Goal: Use online tool/utility

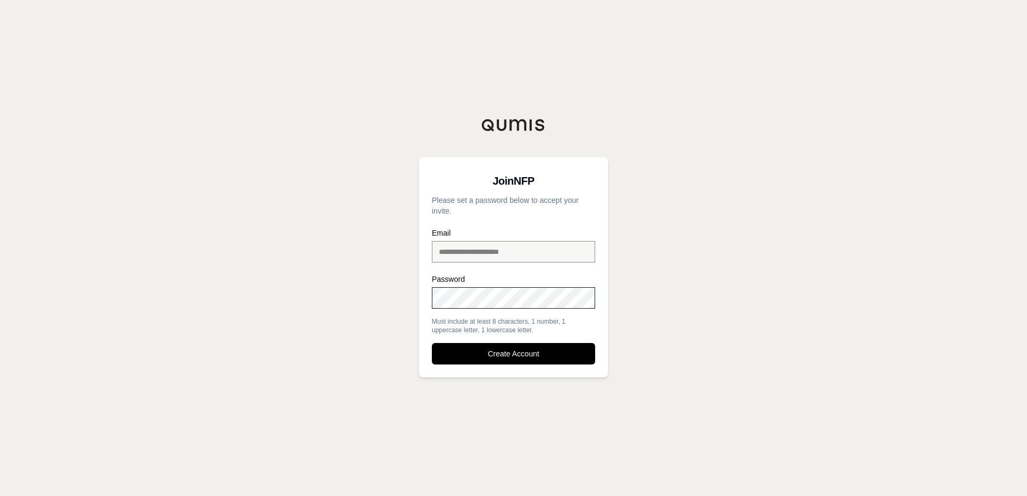
click at [674, 280] on div "**********" at bounding box center [513, 248] width 1027 height 496
click at [506, 351] on button "Create Account" at bounding box center [513, 353] width 163 height 21
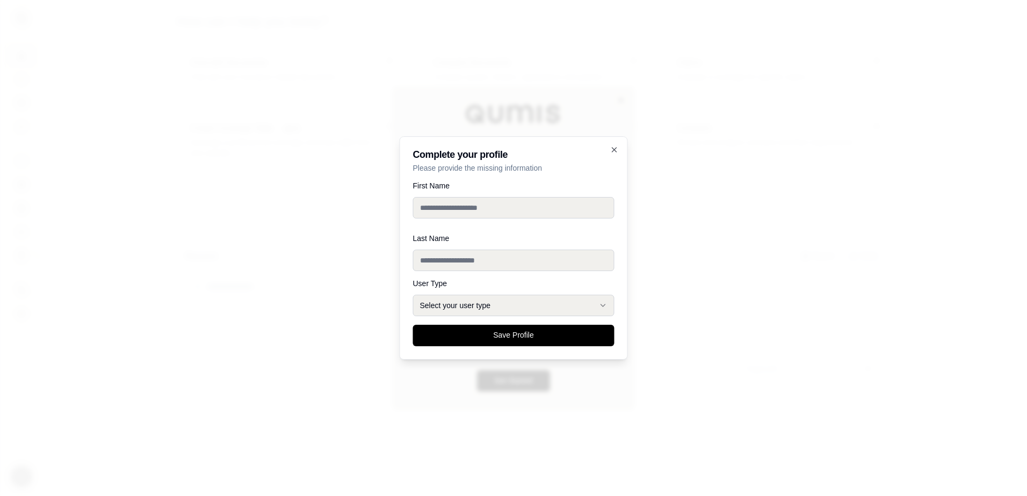
click at [483, 207] on input "First Name" at bounding box center [513, 207] width 201 height 21
type input "******"
click at [474, 257] on input "Last Name" at bounding box center [513, 260] width 201 height 21
type input "*******"
click at [489, 297] on button "Select your user type" at bounding box center [513, 305] width 201 height 21
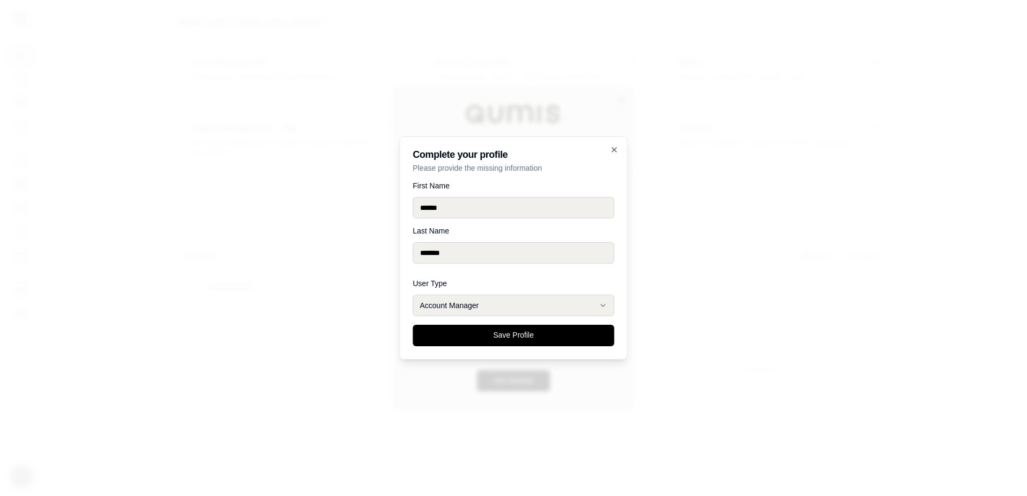
click at [492, 331] on button "Save Profile" at bounding box center [513, 335] width 201 height 21
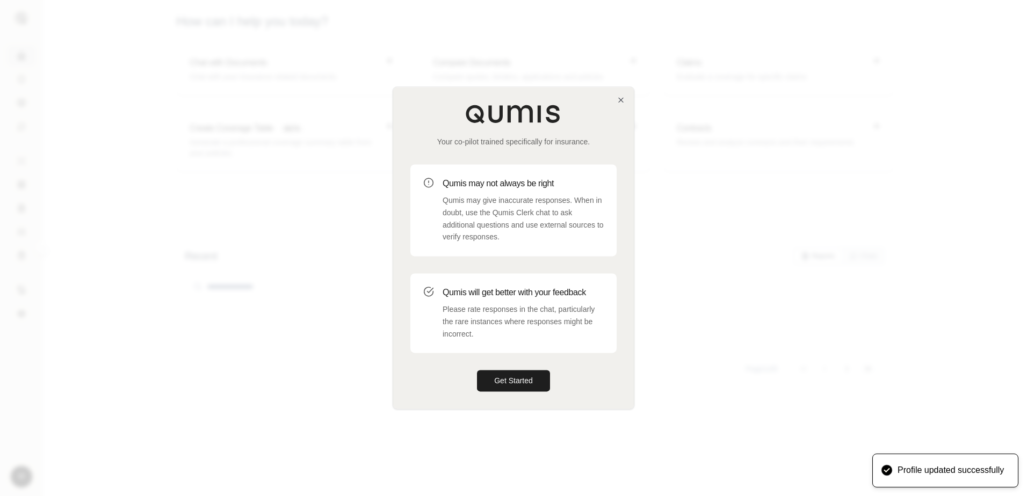
click at [834, 108] on div at bounding box center [513, 248] width 1027 height 496
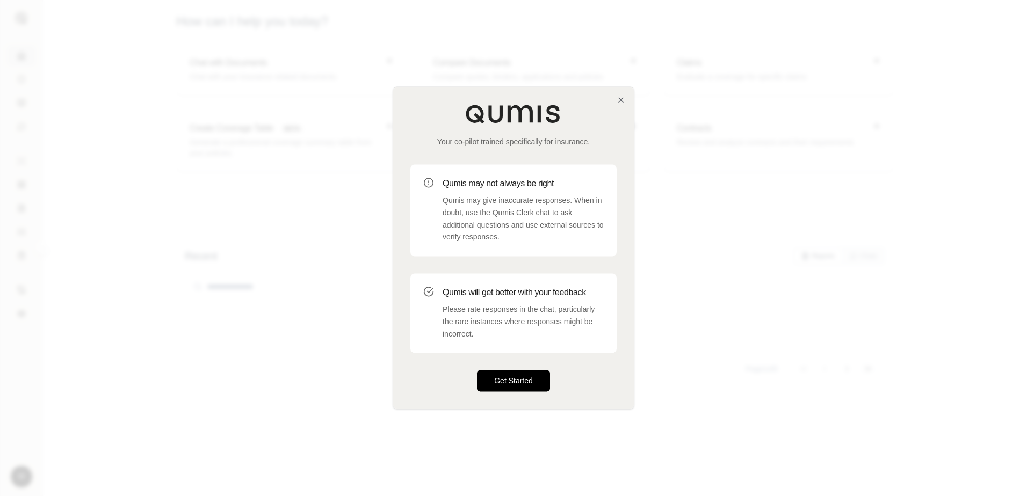
click at [537, 376] on button "Get Started" at bounding box center [513, 380] width 73 height 21
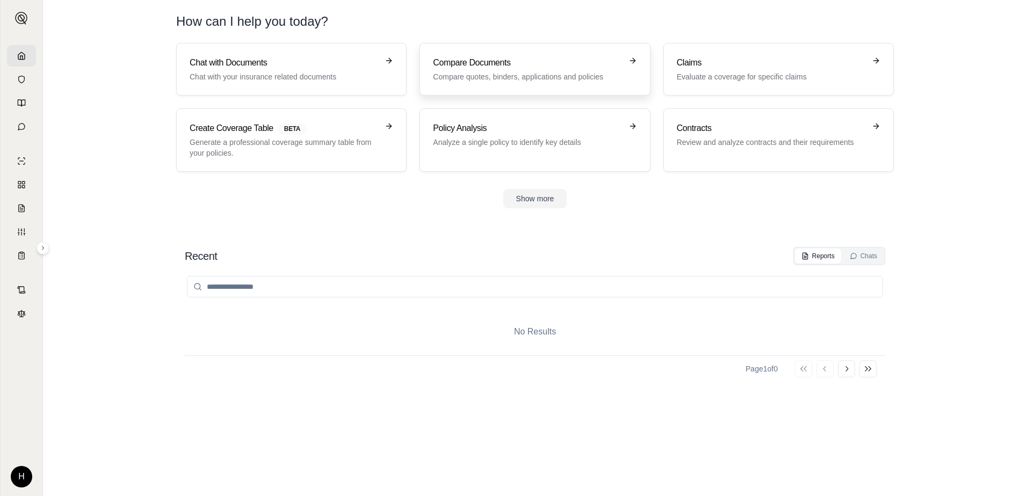
click at [633, 60] on icon at bounding box center [632, 60] width 9 height 9
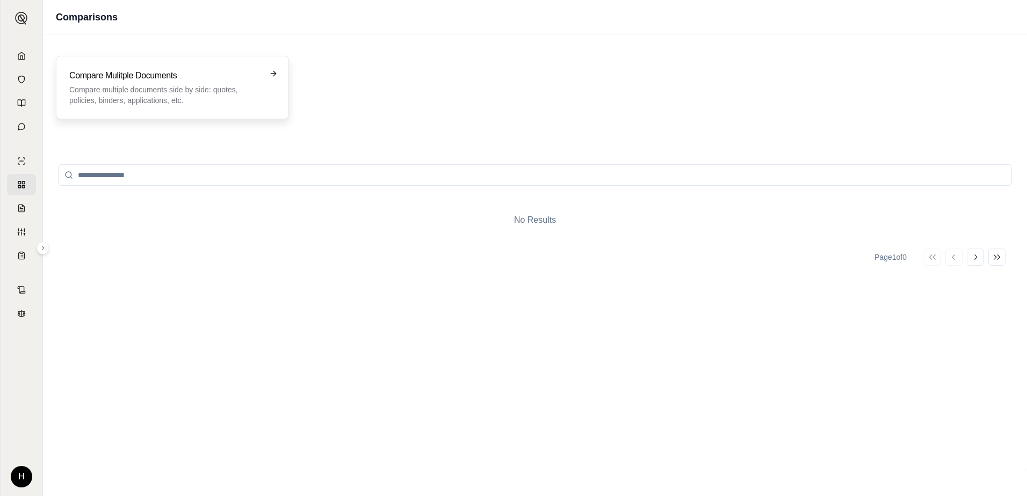
click at [275, 71] on icon at bounding box center [273, 73] width 9 height 9
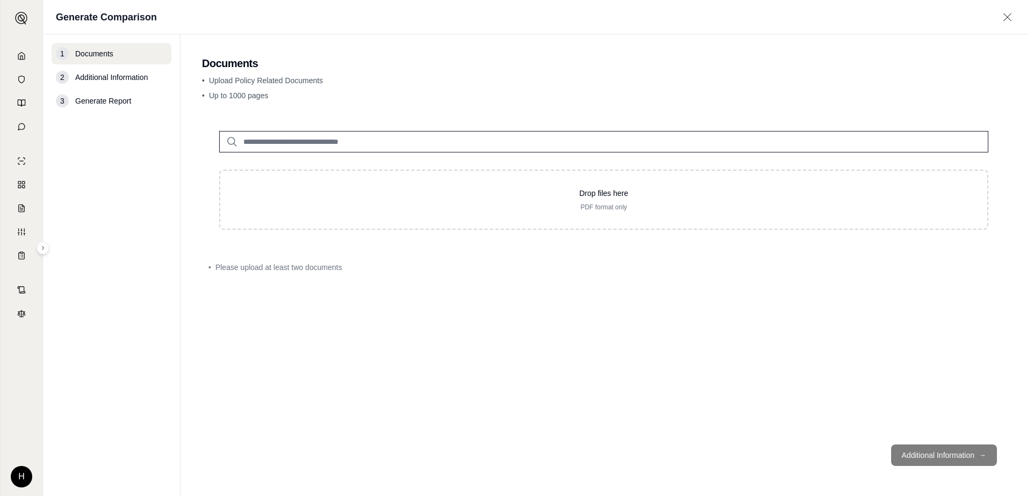
click at [231, 141] on icon at bounding box center [232, 141] width 13 height 13
click at [312, 141] on input "search" at bounding box center [603, 141] width 769 height 21
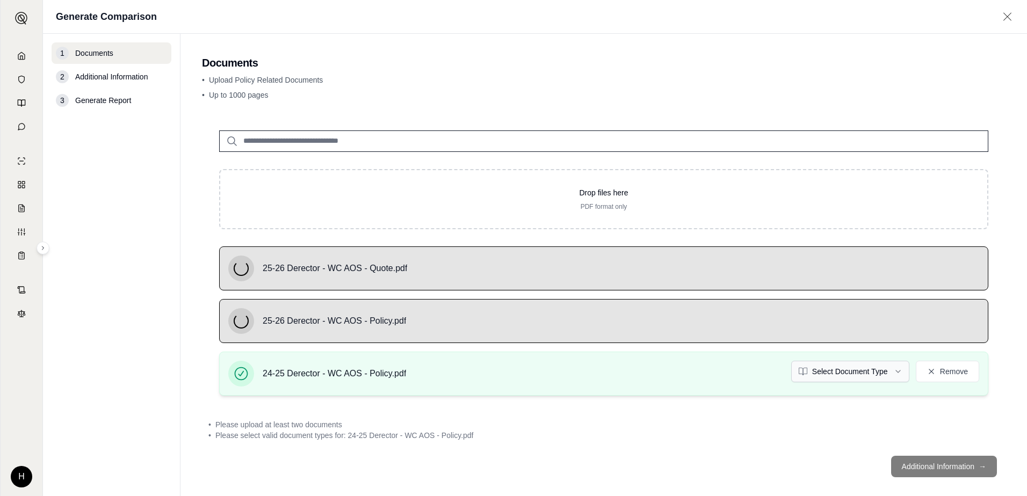
click at [865, 374] on html "H Generate Comparison 1 Documents 2 Additional Information 3 Generate Report Do…" at bounding box center [513, 248] width 1027 height 496
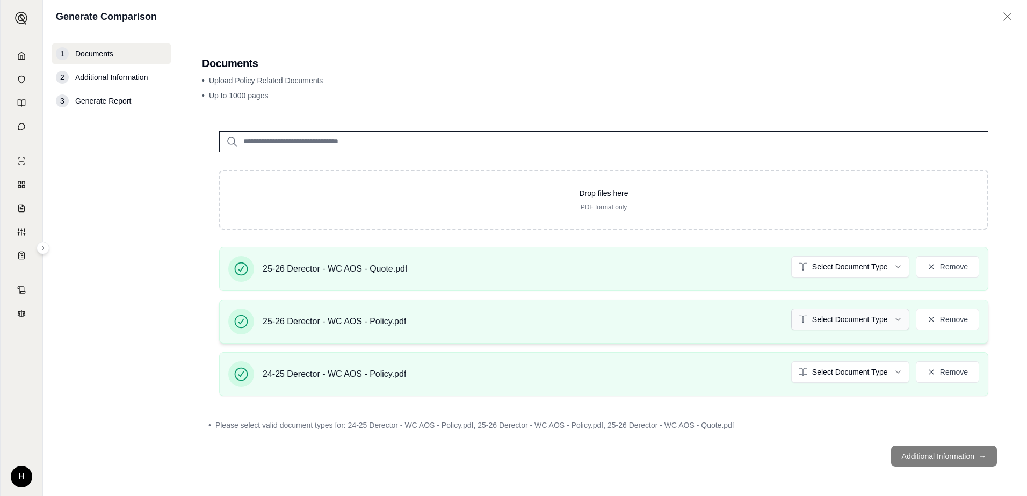
click at [874, 326] on html "H Generate Comparison 1 Documents 2 Additional Information 3 Generate Report Do…" at bounding box center [513, 248] width 1027 height 496
click at [861, 264] on html "Document type updated successfully H Generate Comparison 1 Documents 2 Addition…" at bounding box center [513, 248] width 1027 height 496
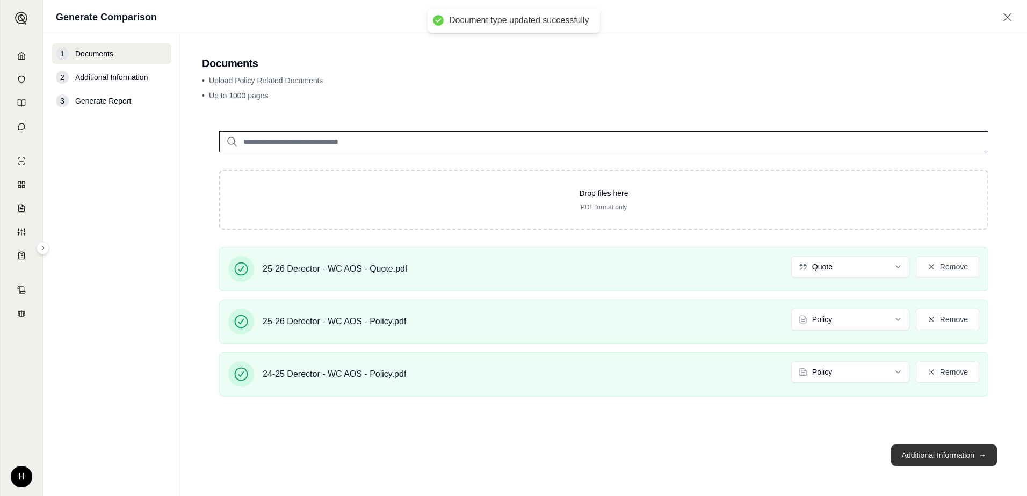
click at [911, 460] on button "Additional Information →" at bounding box center [944, 455] width 106 height 21
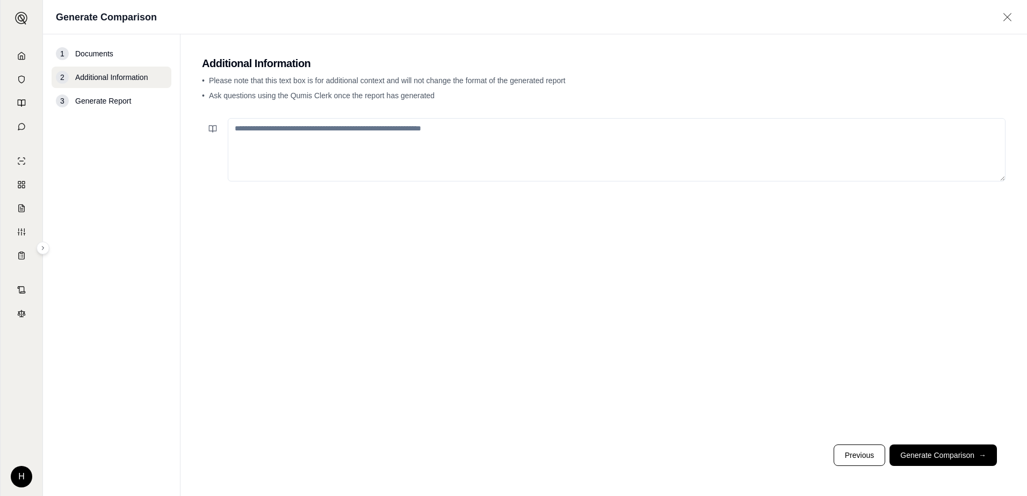
click at [434, 144] on textarea at bounding box center [616, 149] width 777 height 63
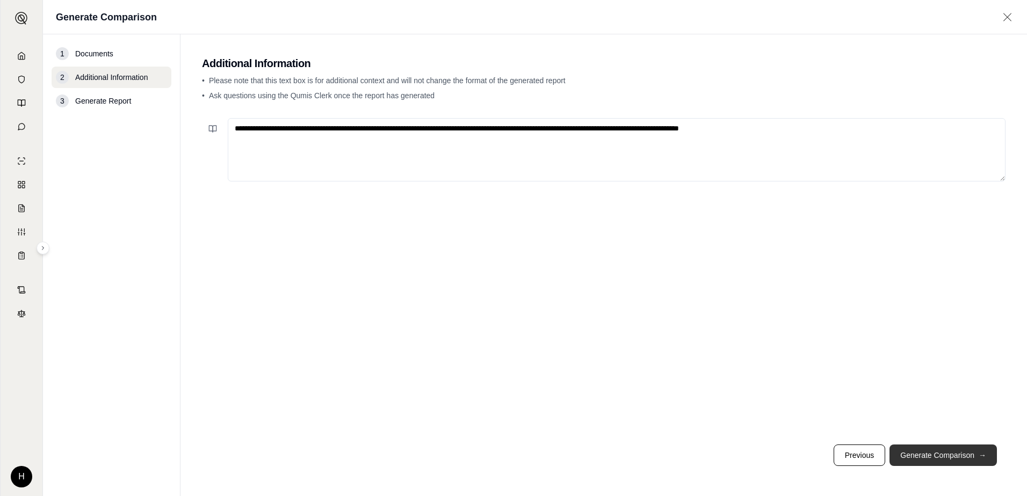
type textarea "**********"
click at [910, 454] on button "Generate Comparison →" at bounding box center [942, 455] width 107 height 21
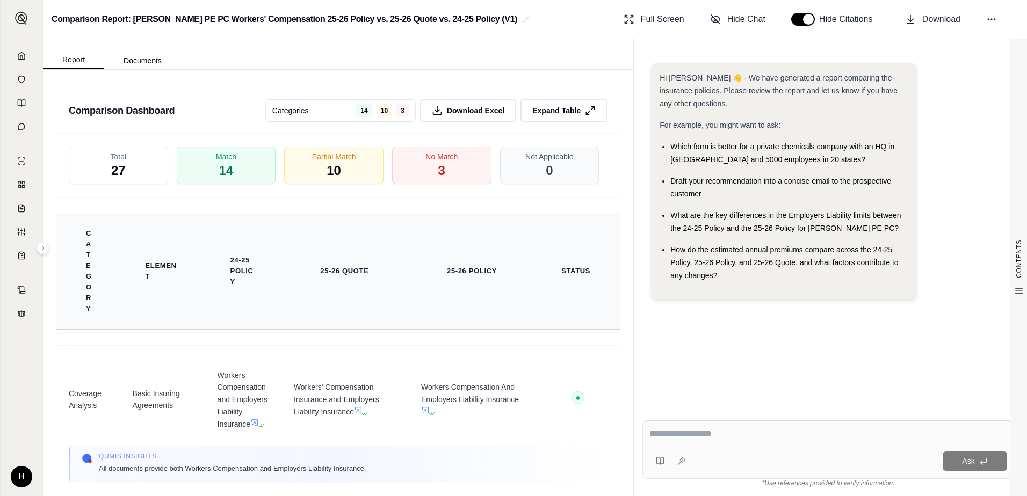
scroll to position [1825, 0]
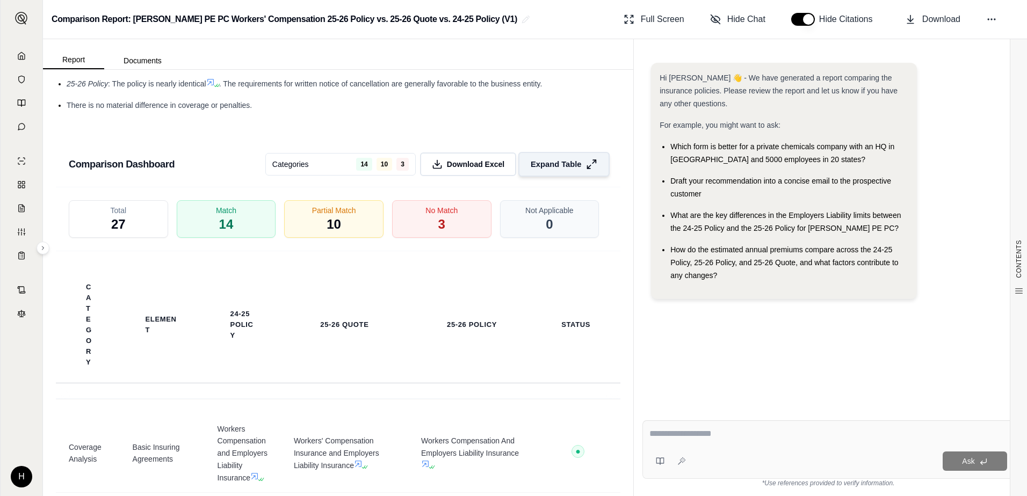
click at [557, 159] on span "Expand Table" at bounding box center [555, 164] width 50 height 11
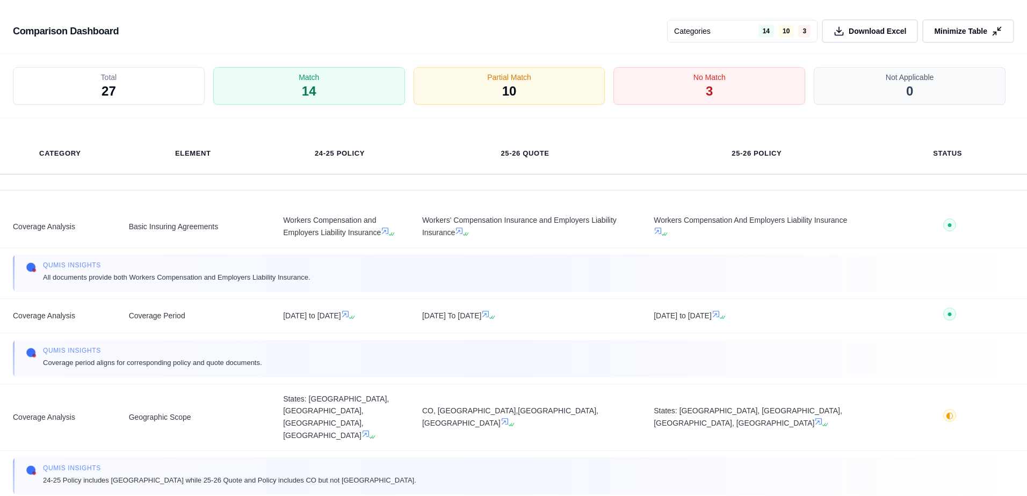
scroll to position [1423, 0]
click at [337, 91] on div "Match 14" at bounding box center [308, 87] width 201 height 40
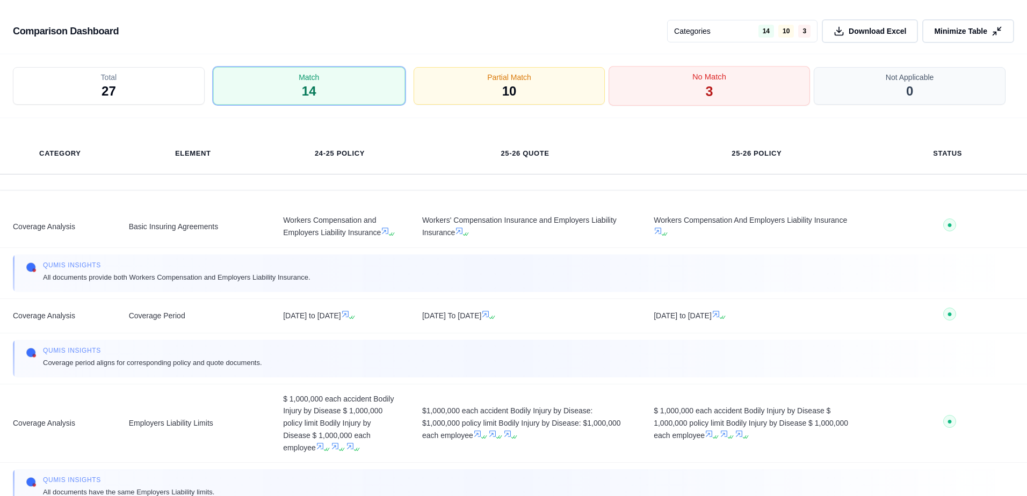
click at [665, 83] on div "No Match 3" at bounding box center [708, 87] width 201 height 40
click at [688, 77] on div "No Match 3" at bounding box center [708, 87] width 201 height 40
click at [591, 84] on div "Partial Match 10" at bounding box center [509, 87] width 201 height 40
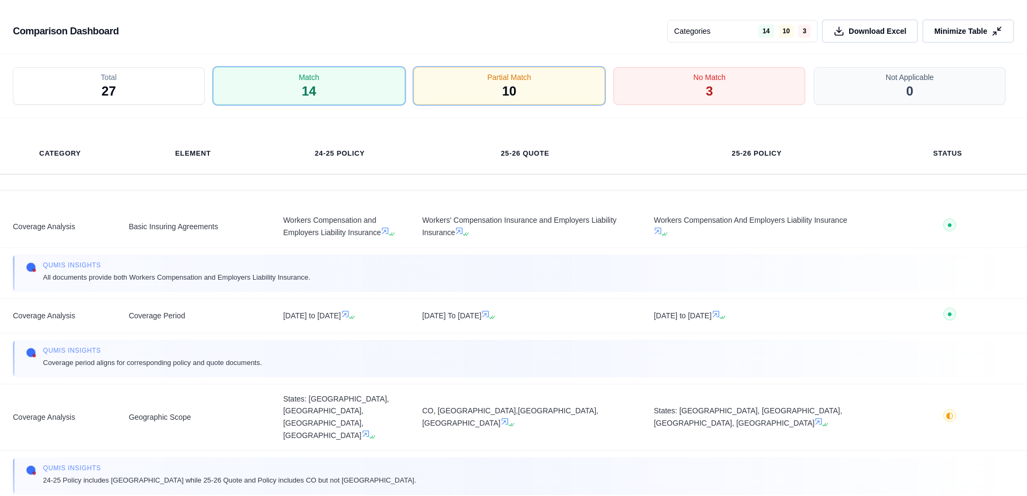
click at [155, 78] on div "Total 27" at bounding box center [109, 86] width 192 height 38
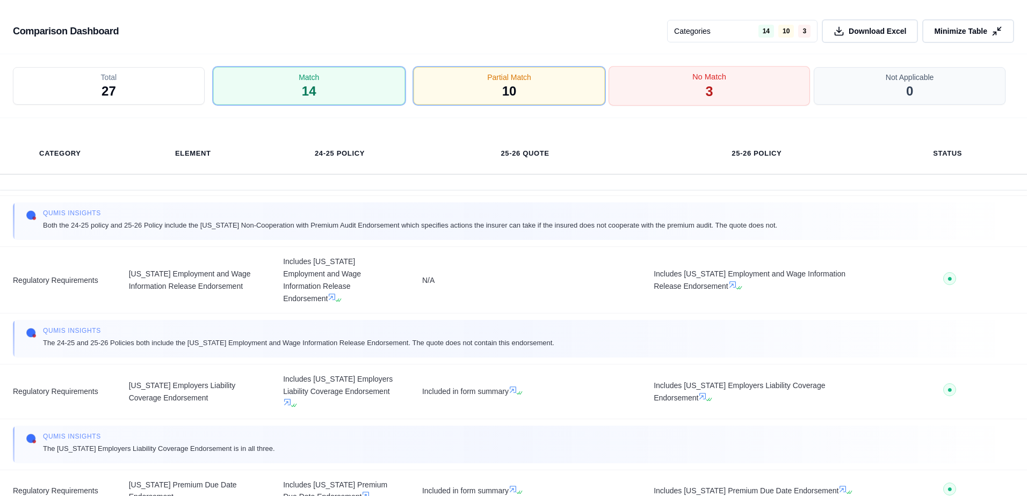
scroll to position [1800, 0]
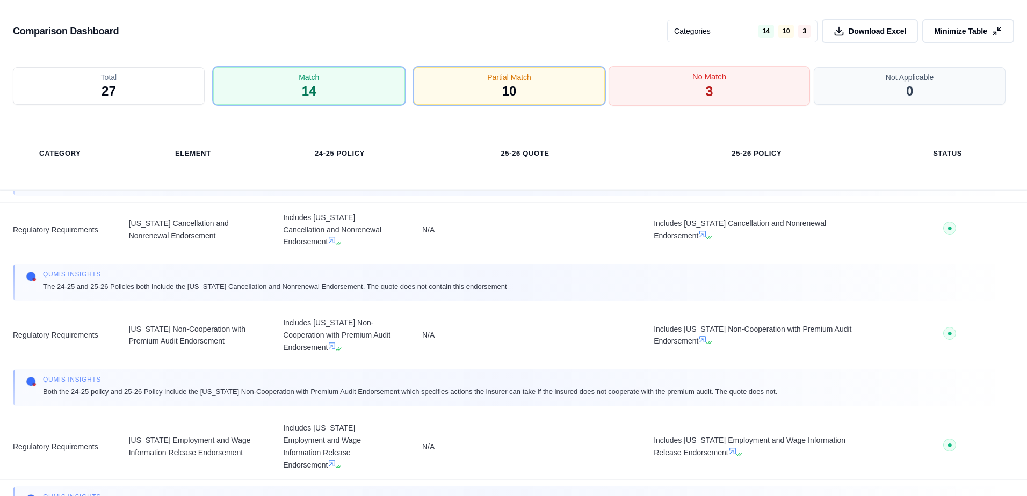
drag, startPoint x: 621, startPoint y: 71, endPoint x: 637, endPoint y: 79, distance: 18.3
click at [624, 73] on div "No Match 3" at bounding box center [708, 87] width 201 height 40
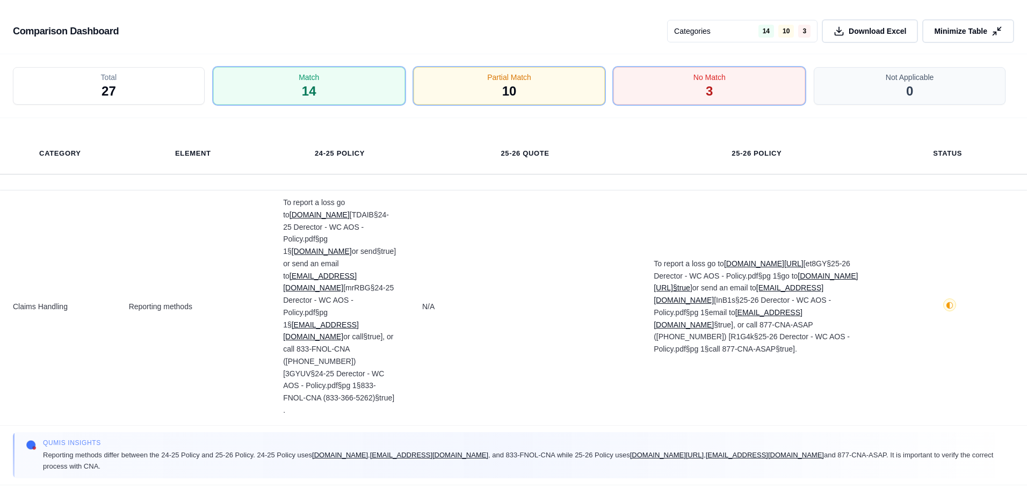
scroll to position [2839, 0]
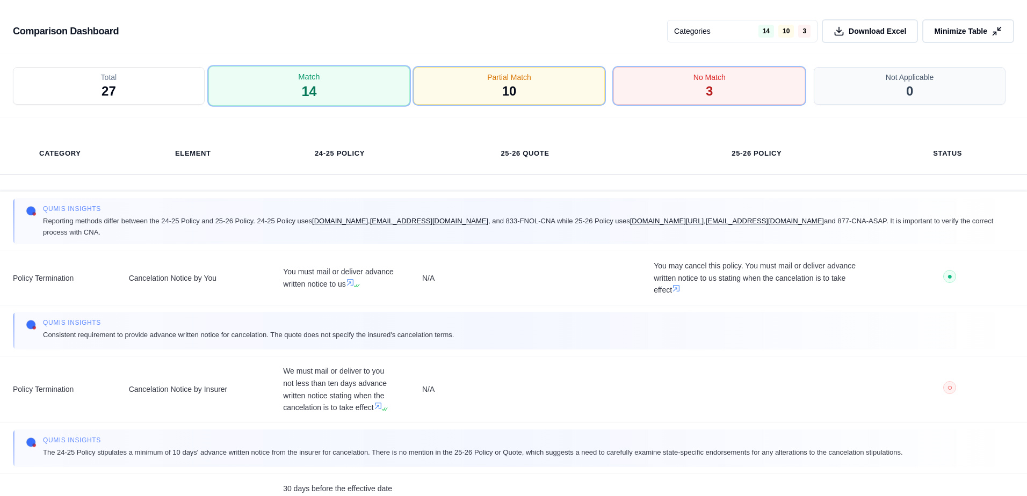
click at [335, 95] on div "Match 14" at bounding box center [308, 87] width 201 height 40
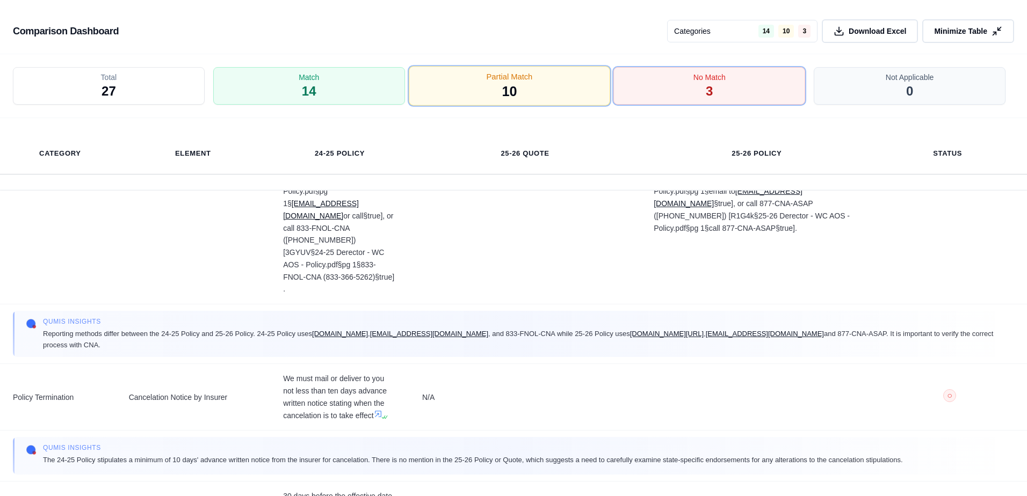
click at [444, 87] on div "Partial Match 10" at bounding box center [509, 87] width 201 height 40
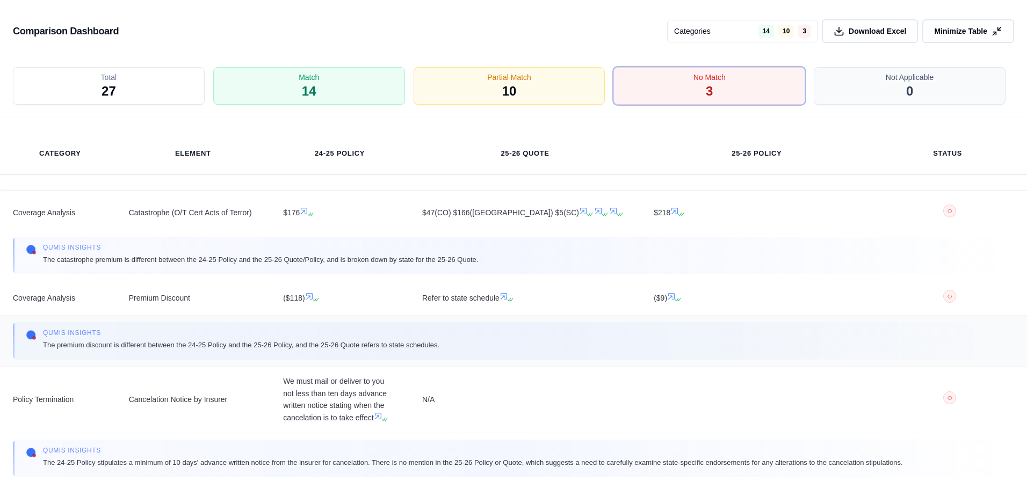
scroll to position [12, 0]
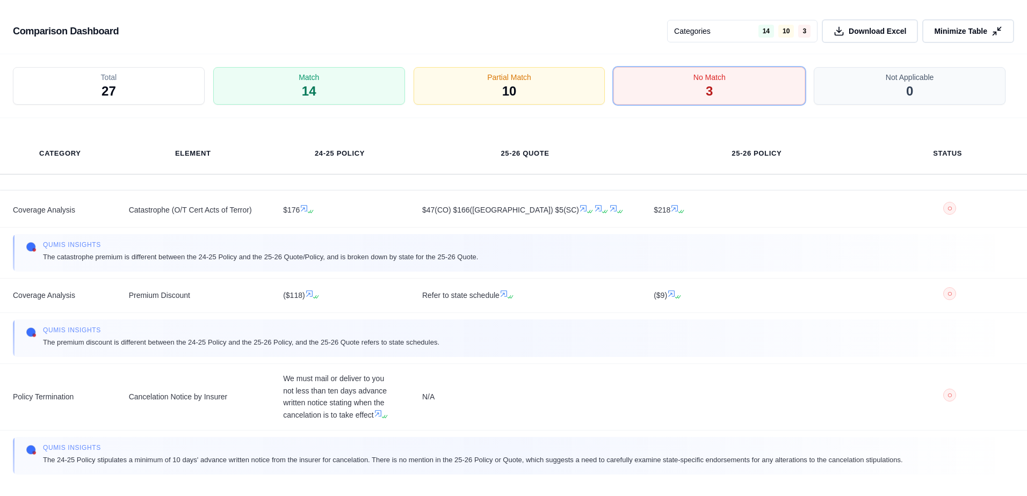
click at [184, 78] on div "Total 27" at bounding box center [109, 86] width 192 height 38
drag, startPoint x: 307, startPoint y: 84, endPoint x: 534, endPoint y: 90, distance: 226.6
click at [308, 84] on span "14" at bounding box center [309, 91] width 14 height 17
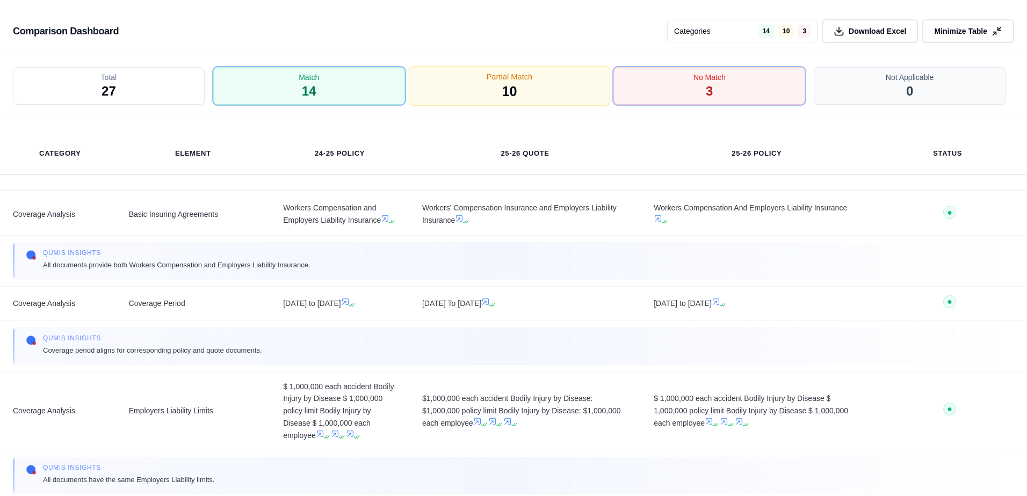
click at [534, 90] on div "Partial Match 10" at bounding box center [509, 87] width 201 height 40
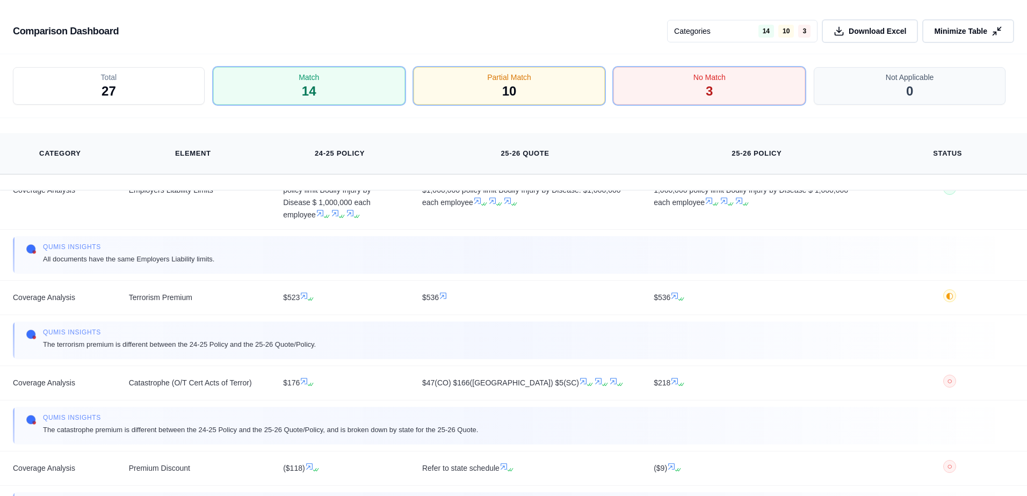
scroll to position [442, 0]
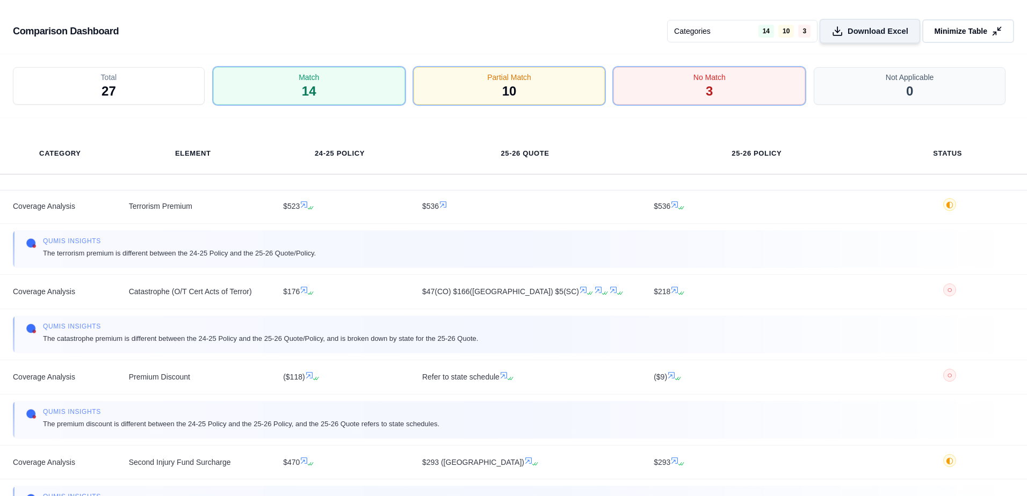
click at [863, 23] on button "Download Excel" at bounding box center [869, 31] width 101 height 25
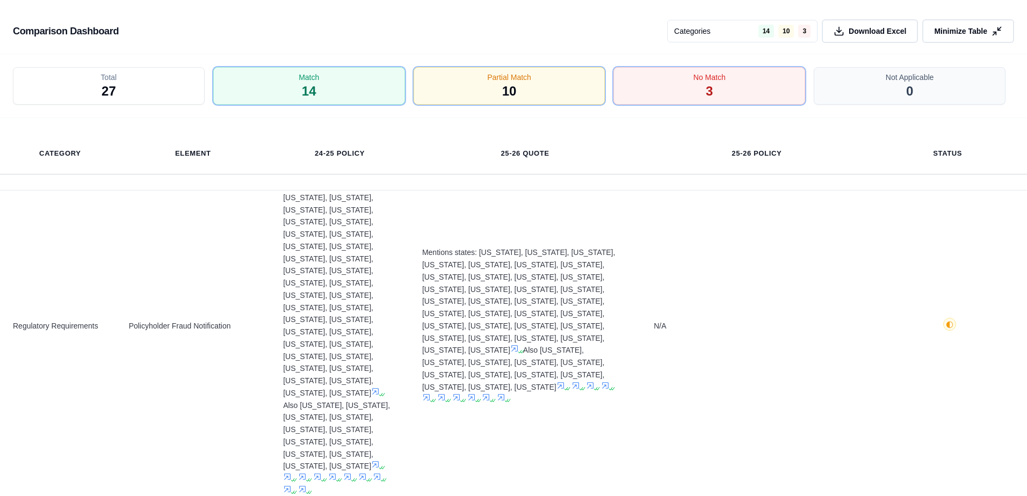
scroll to position [1408, 0]
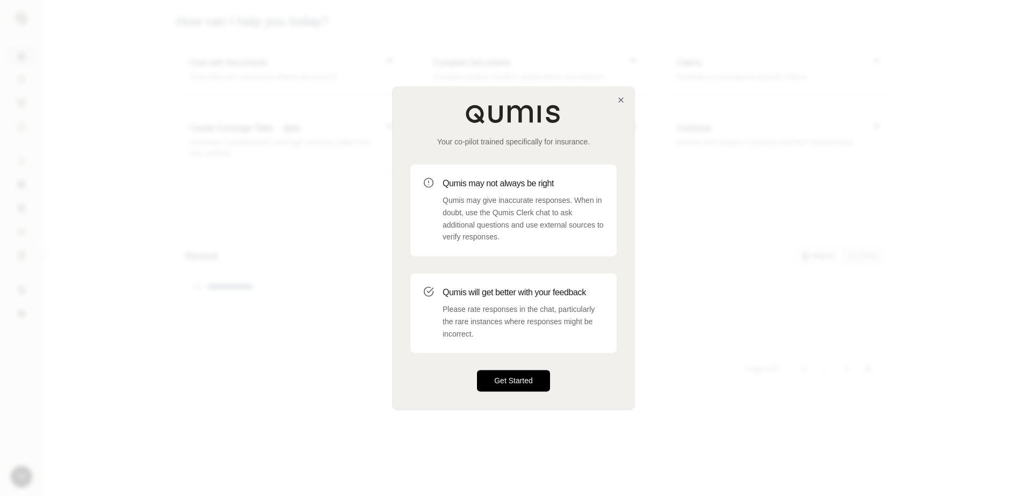
click at [539, 376] on button "Get Started" at bounding box center [513, 380] width 73 height 21
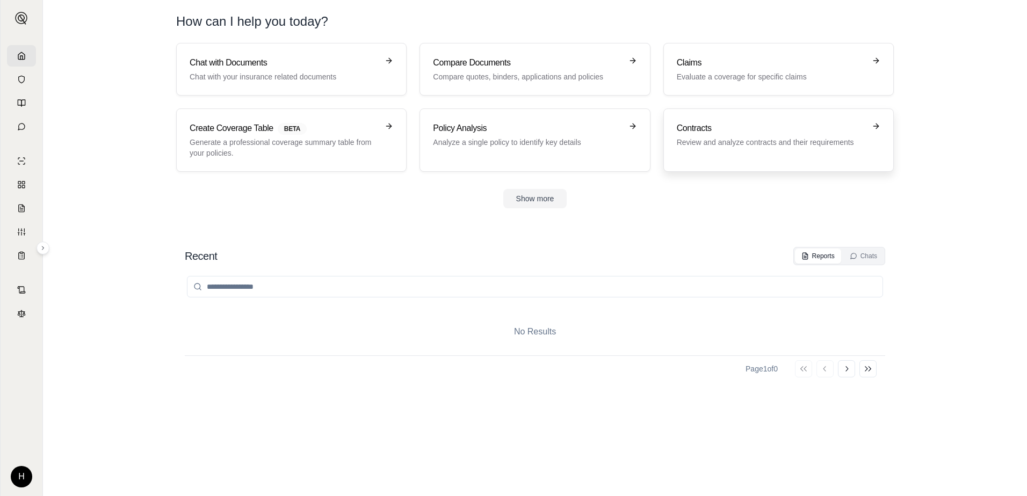
click at [874, 127] on icon at bounding box center [875, 126] width 9 height 9
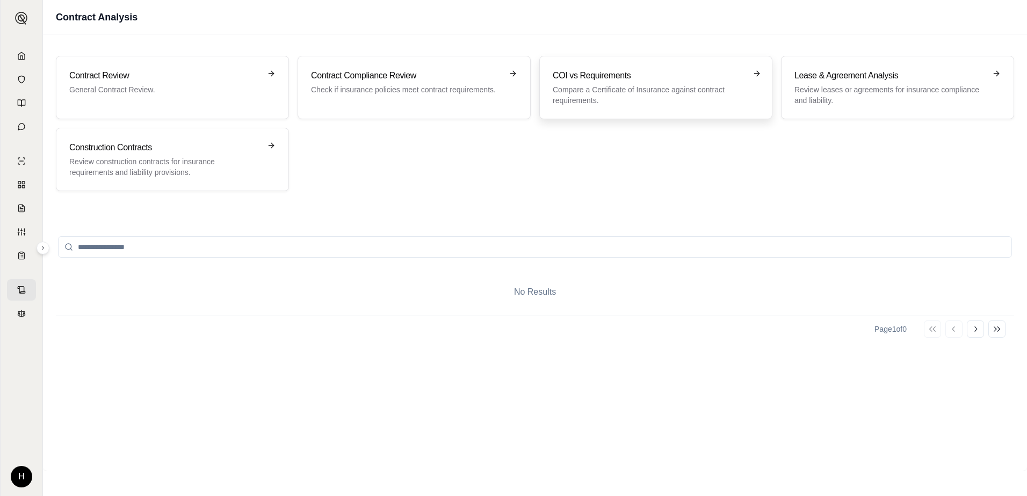
click at [672, 103] on p "Compare a Certificate of Insurance against contract requirements." at bounding box center [648, 94] width 191 height 21
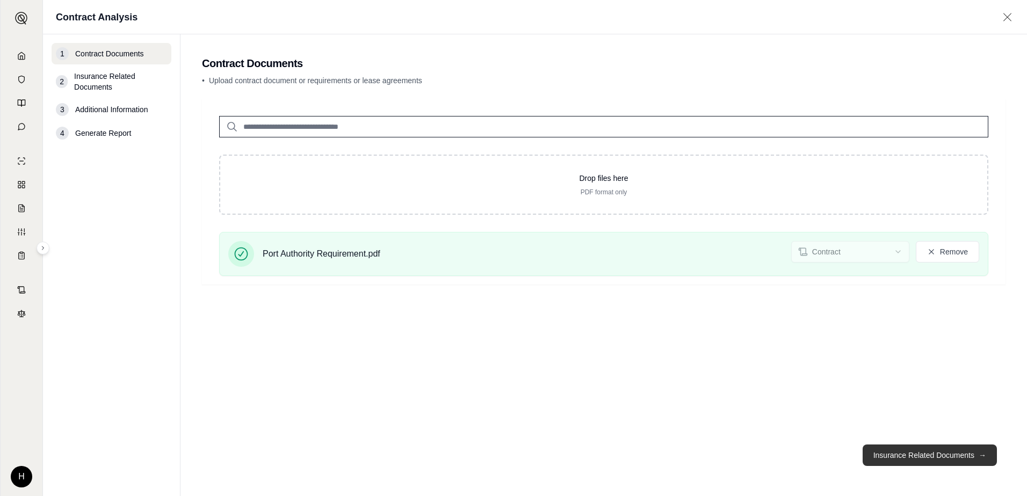
click at [935, 453] on button "Insurance Related Documents →" at bounding box center [929, 455] width 134 height 21
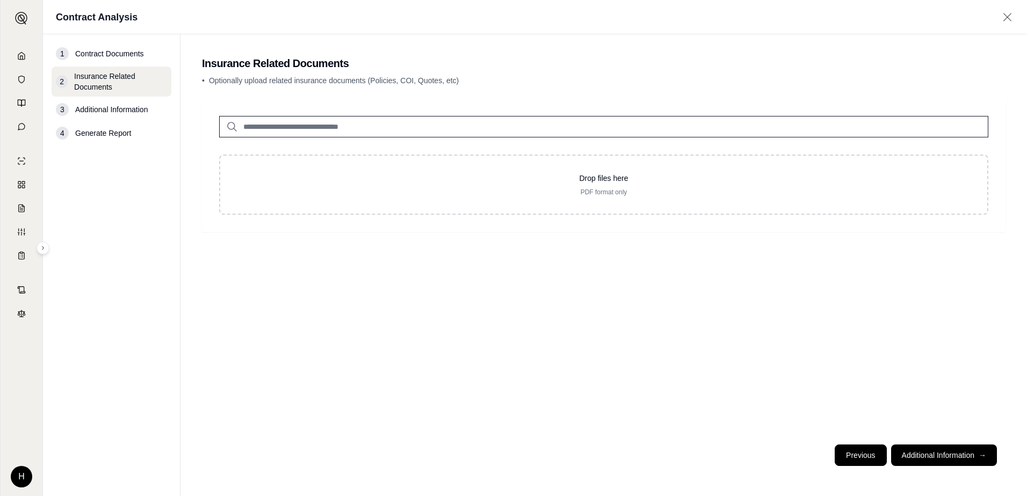
click at [868, 448] on button "Previous" at bounding box center [860, 455] width 52 height 21
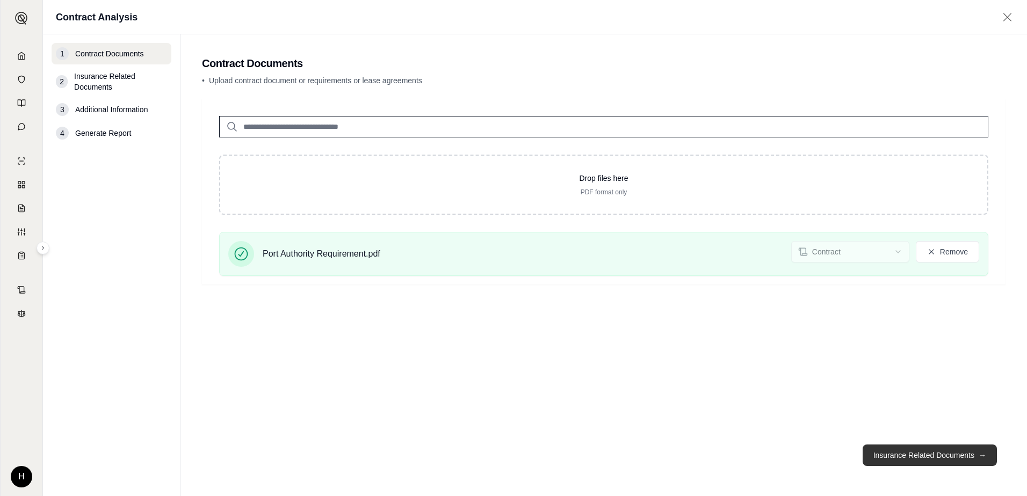
click at [868, 446] on button "Insurance Related Documents →" at bounding box center [929, 455] width 134 height 21
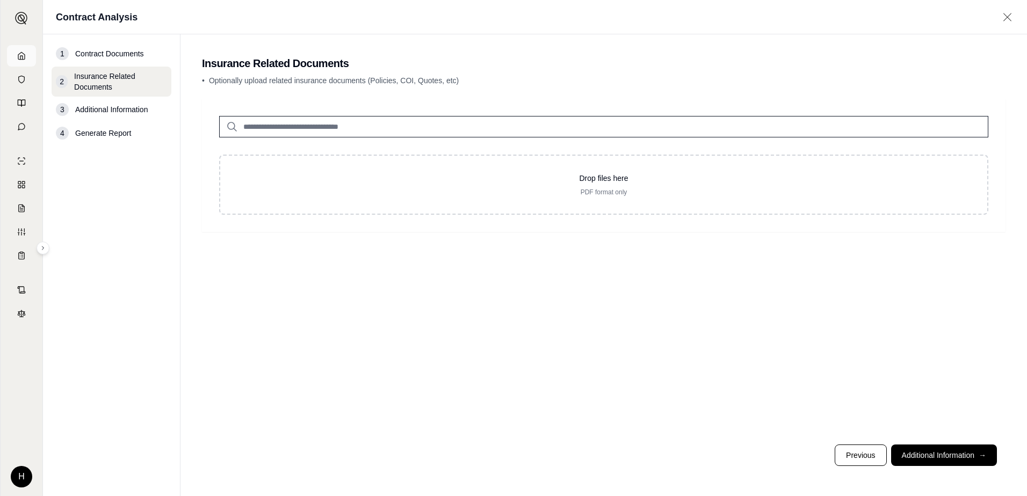
click at [18, 64] on link at bounding box center [21, 55] width 29 height 21
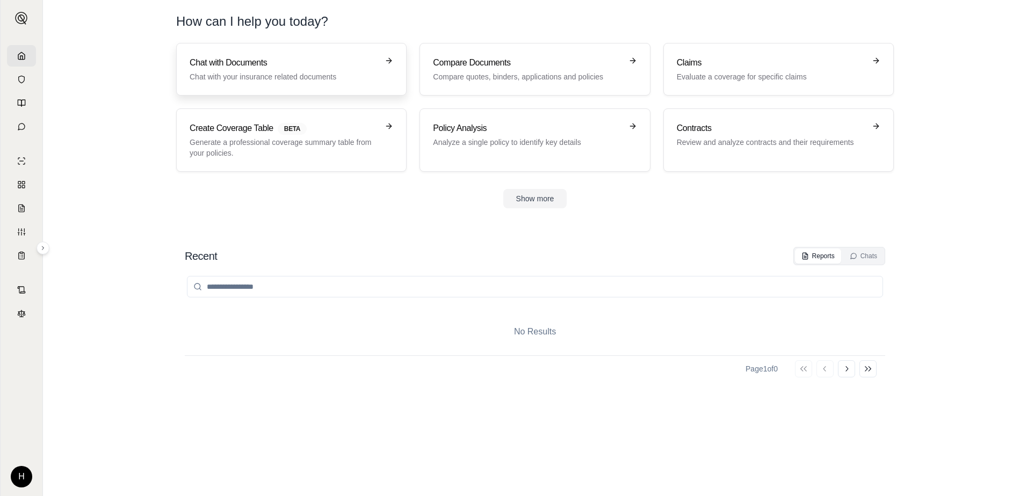
click at [377, 68] on h3 "Chat with Documents" at bounding box center [284, 62] width 188 height 13
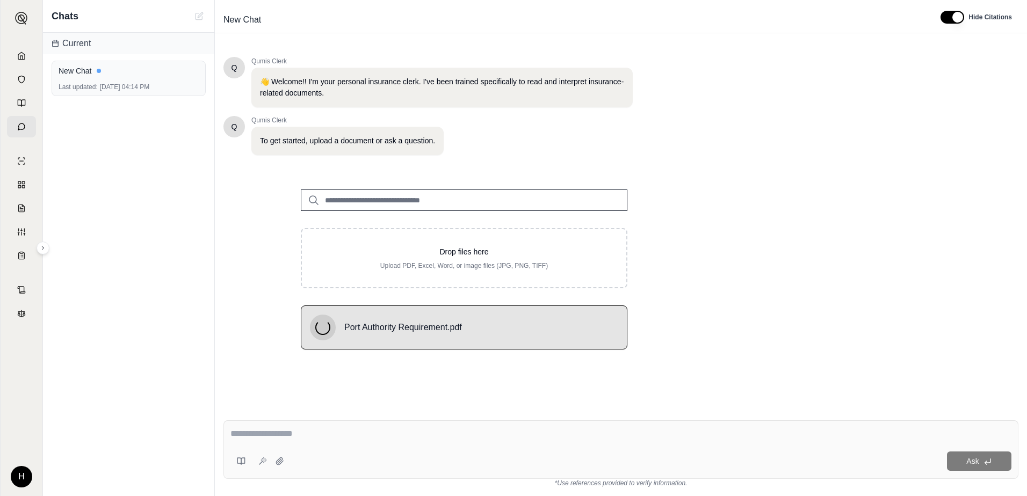
click at [290, 434] on div "Q Qumis Clerk 👋 Welcome!! I'm your personal insurance clerk. I've been trained …" at bounding box center [621, 264] width 812 height 463
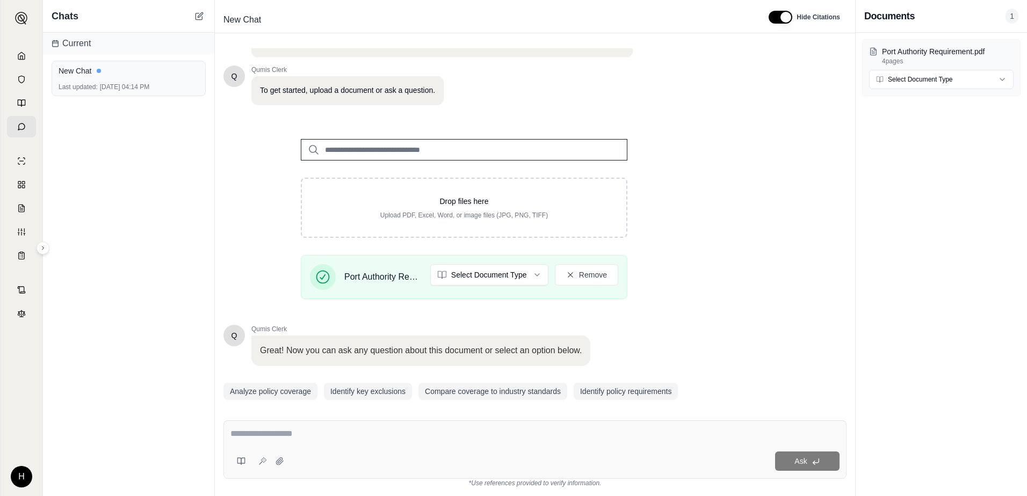
scroll to position [84, 0]
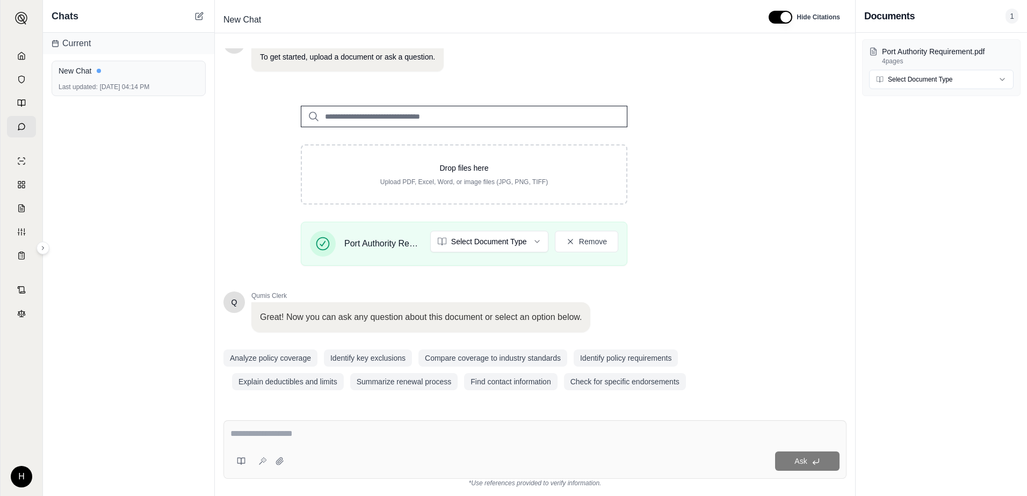
click at [421, 425] on div "Ask" at bounding box center [534, 449] width 623 height 59
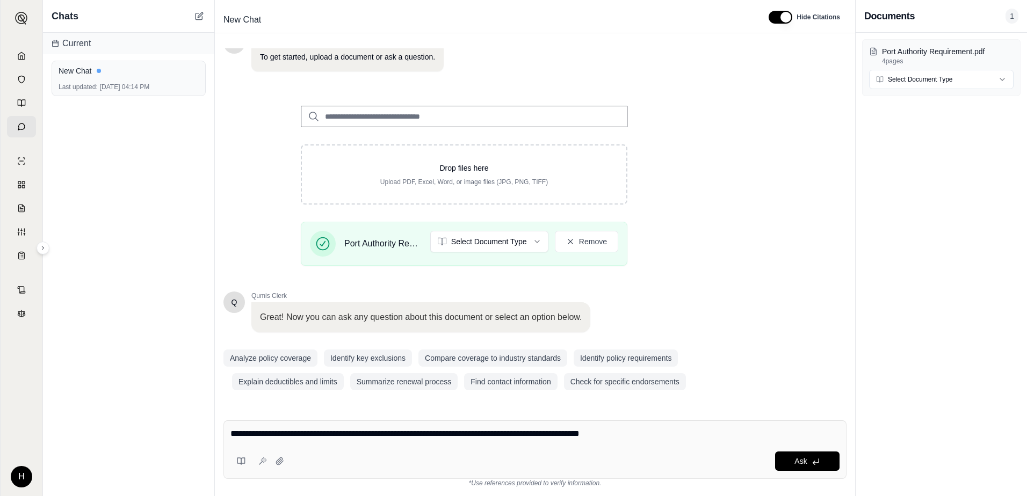
type textarea "**********"
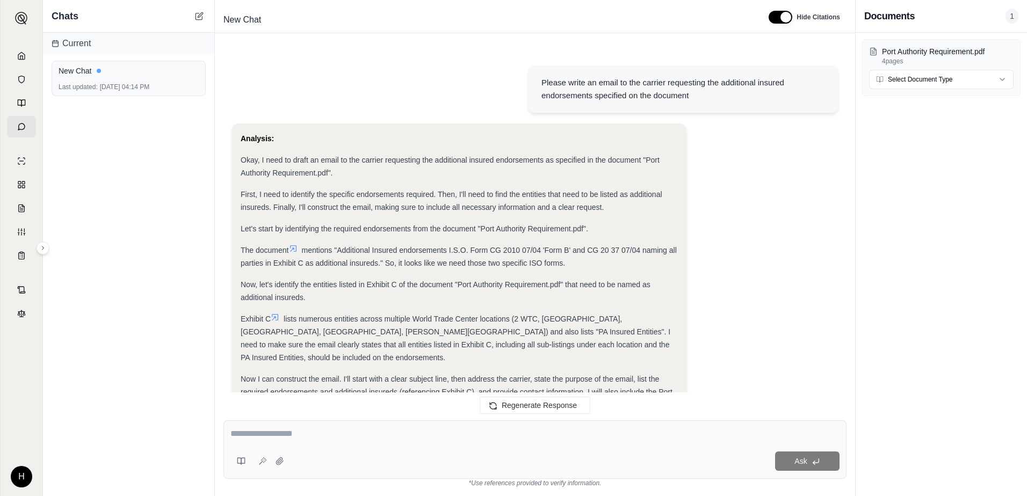
scroll to position [637, 0]
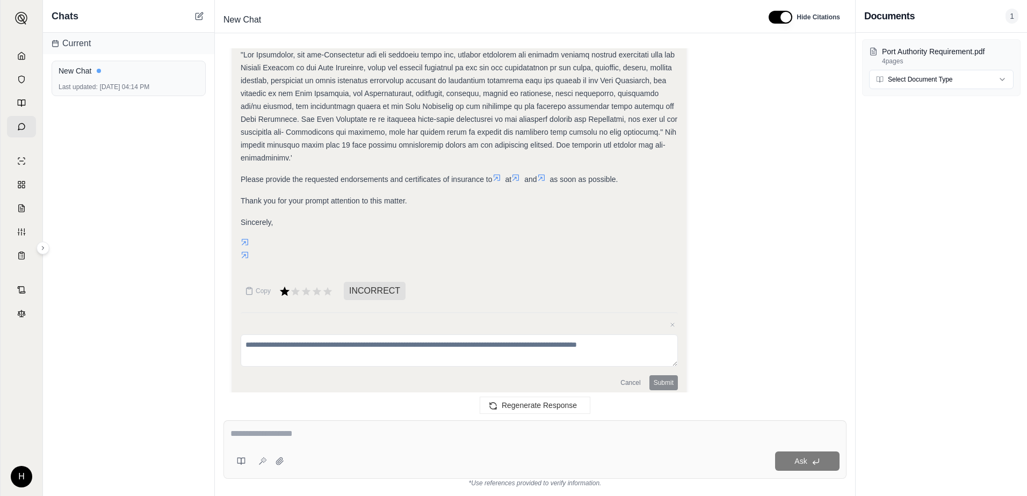
click at [285, 287] on icon at bounding box center [285, 291] width 10 height 9
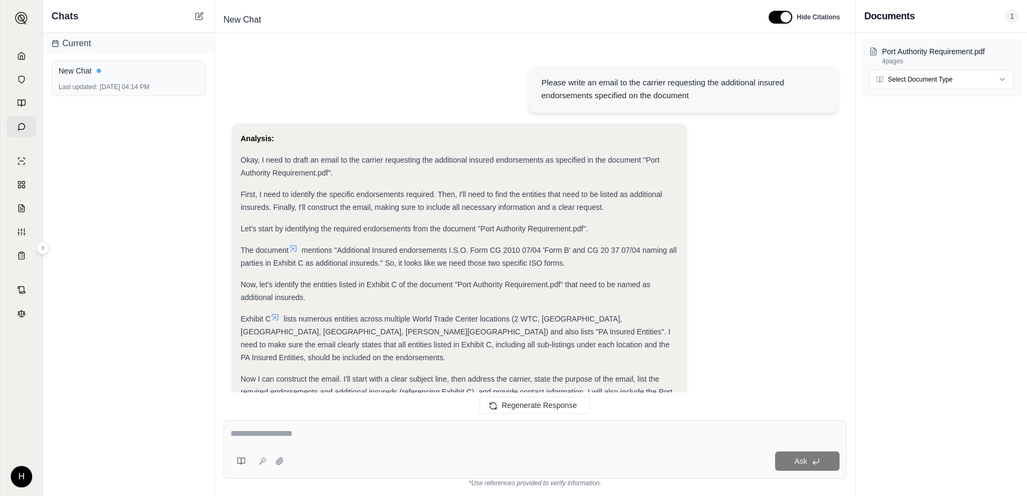
scroll to position [548, 0]
